Goal: Task Accomplishment & Management: Use online tool/utility

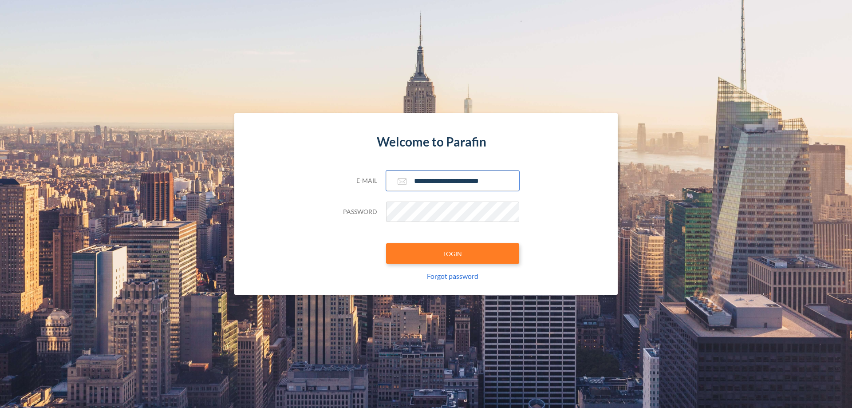
type input "**********"
click at [452, 253] on button "LOGIN" at bounding box center [452, 253] width 133 height 20
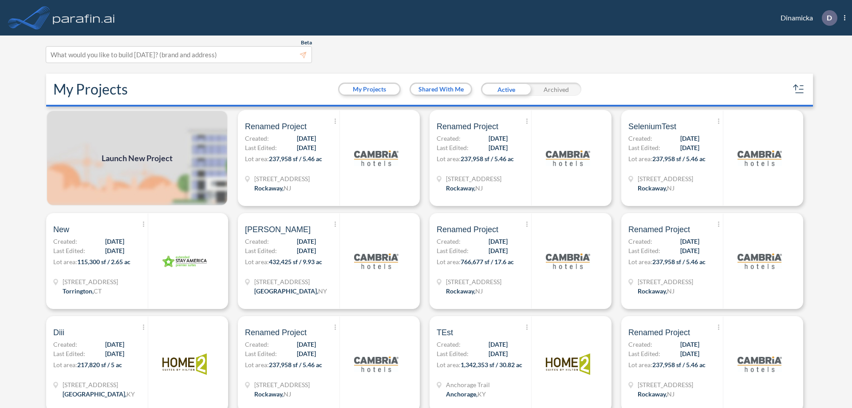
scroll to position [2, 0]
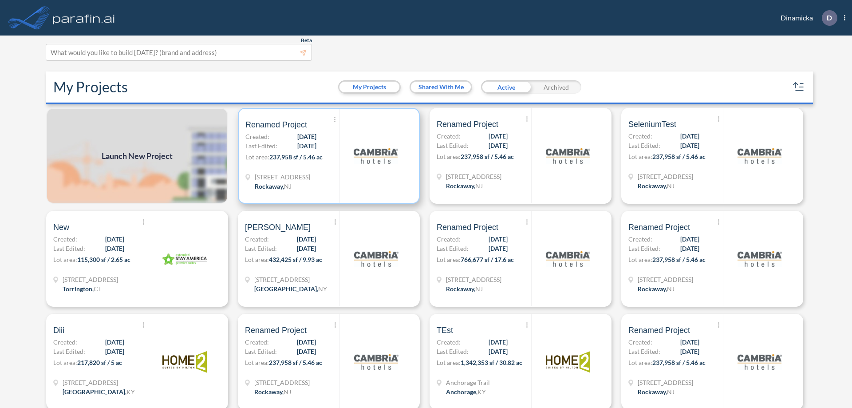
click at [327, 156] on p "Lot area: 237,958 sf / 5.46 ac" at bounding box center [292, 158] width 94 height 13
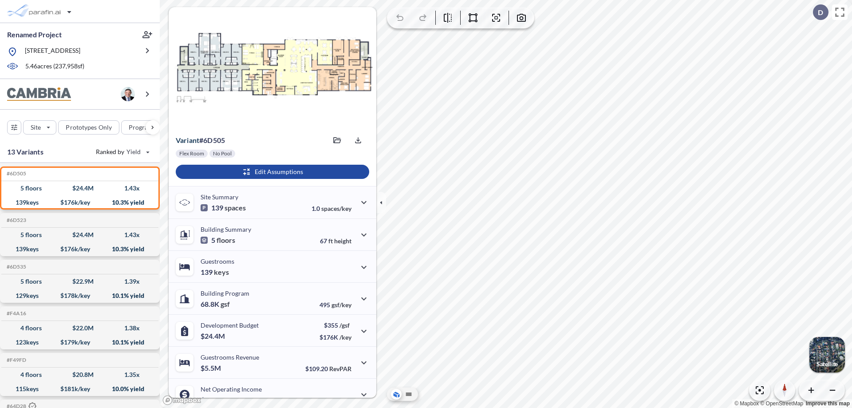
scroll to position [45, 0]
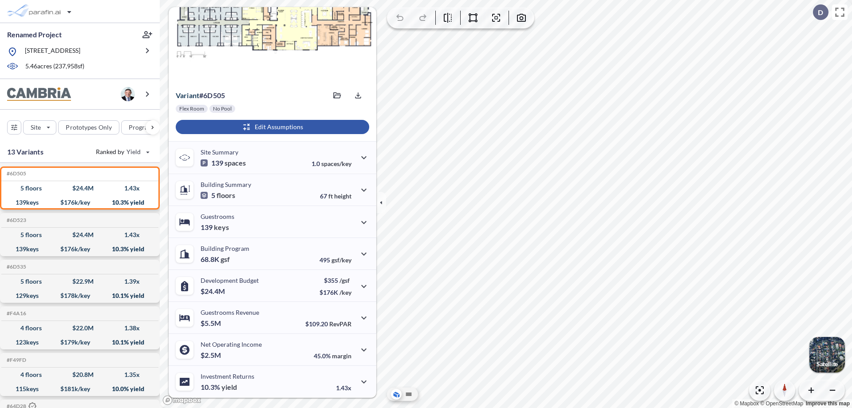
click at [271, 127] on div "button" at bounding box center [272, 127] width 193 height 14
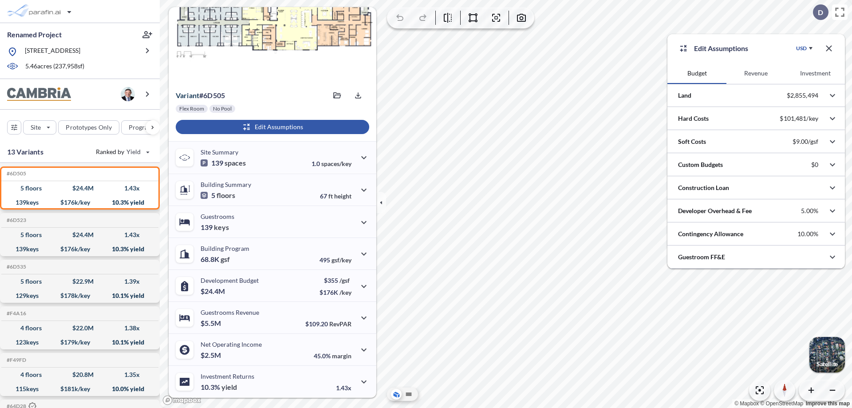
click at [755, 73] on button "Revenue" at bounding box center [755, 73] width 59 height 21
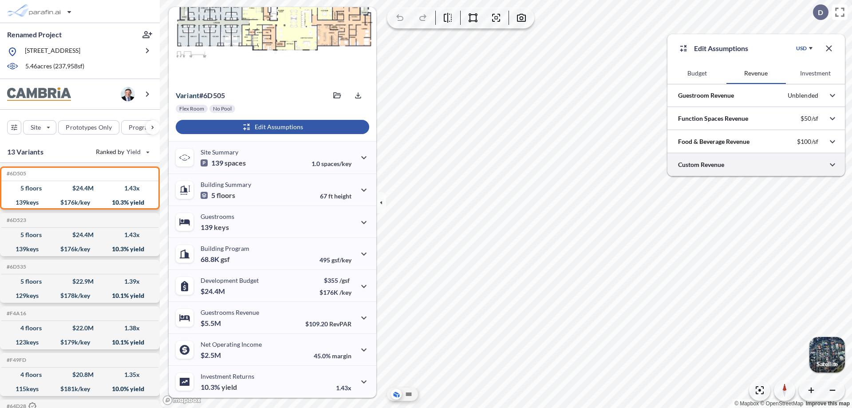
click at [756, 165] on div at bounding box center [755, 164] width 177 height 23
